Goal: Task Accomplishment & Management: Complete application form

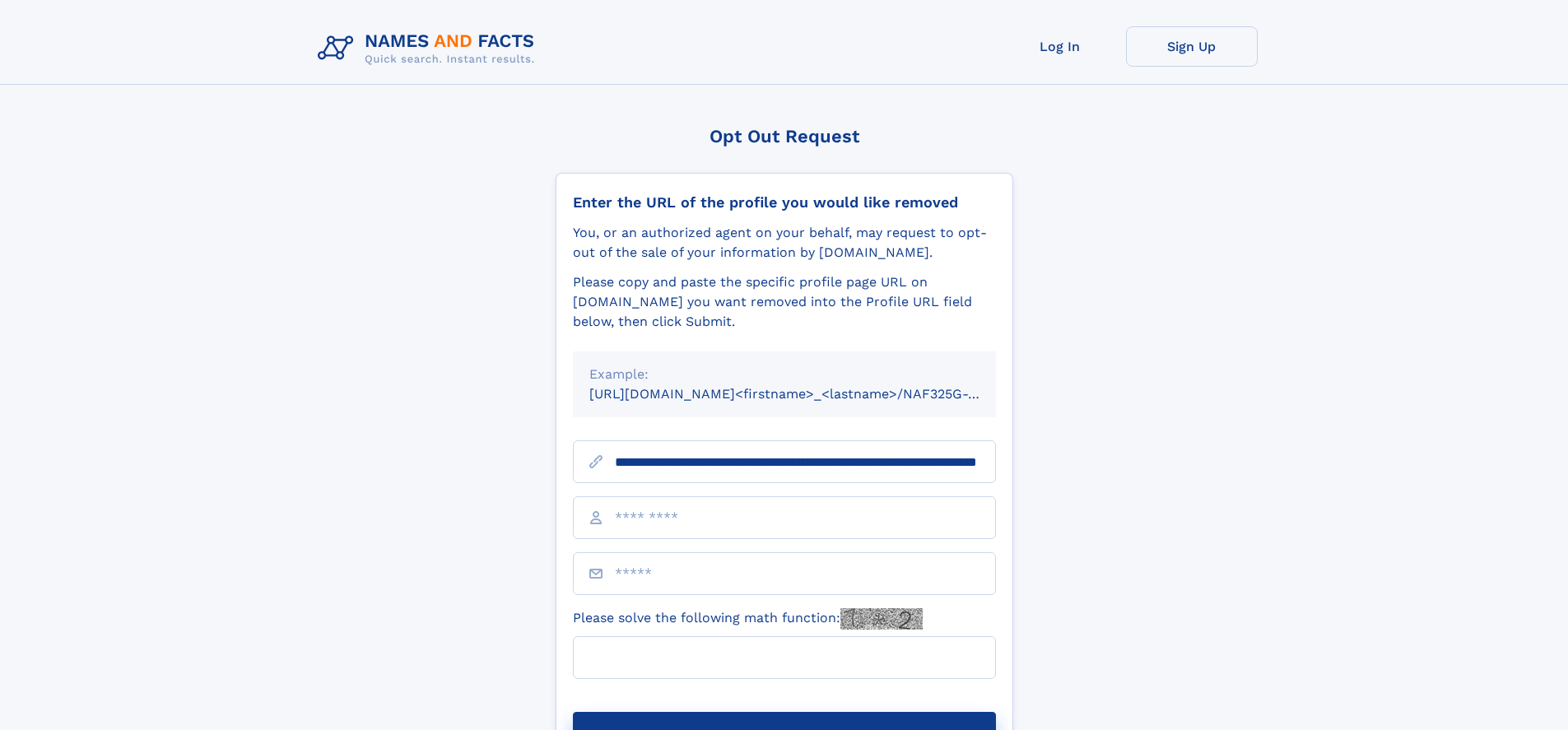
scroll to position [0, 155]
type input "**********"
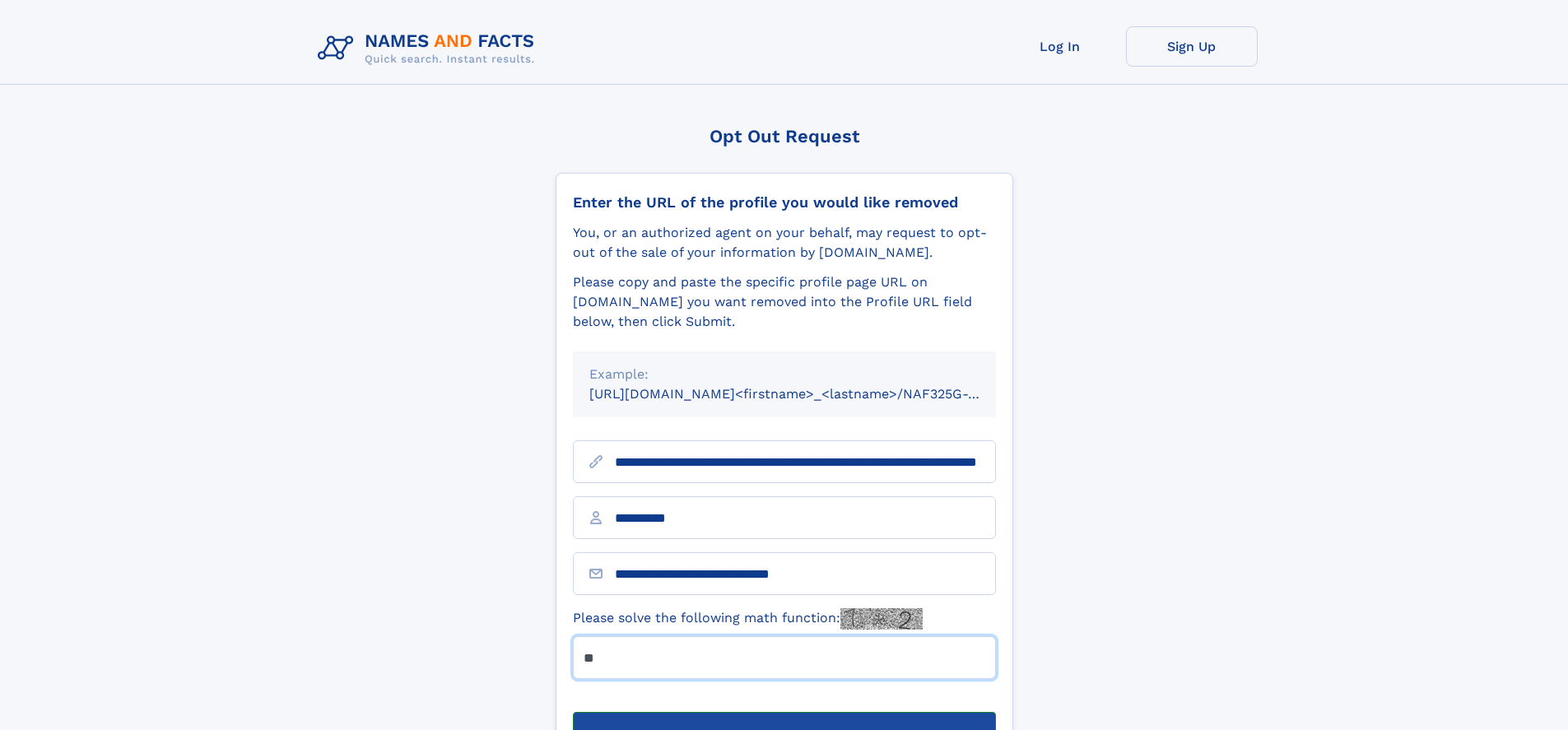
type input "**"
click at [784, 712] on button "Submit Opt Out Request" at bounding box center [785, 738] width 423 height 53
